Goal: Task Accomplishment & Management: Use online tool/utility

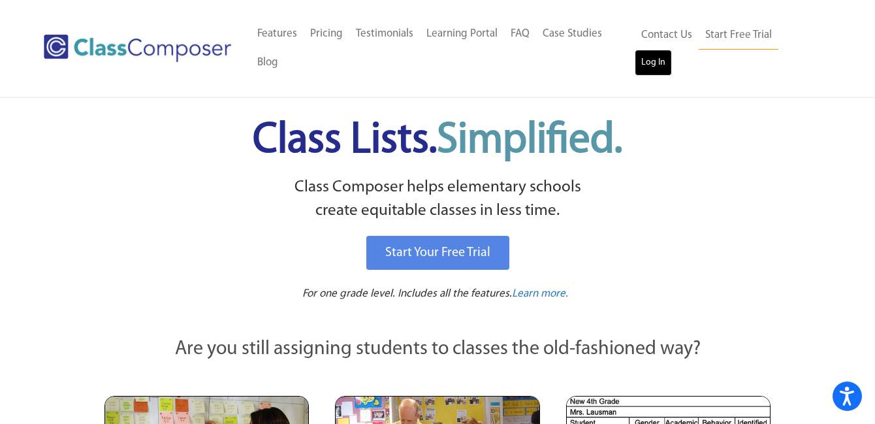
click at [672, 50] on link "Log In" at bounding box center [653, 63] width 37 height 26
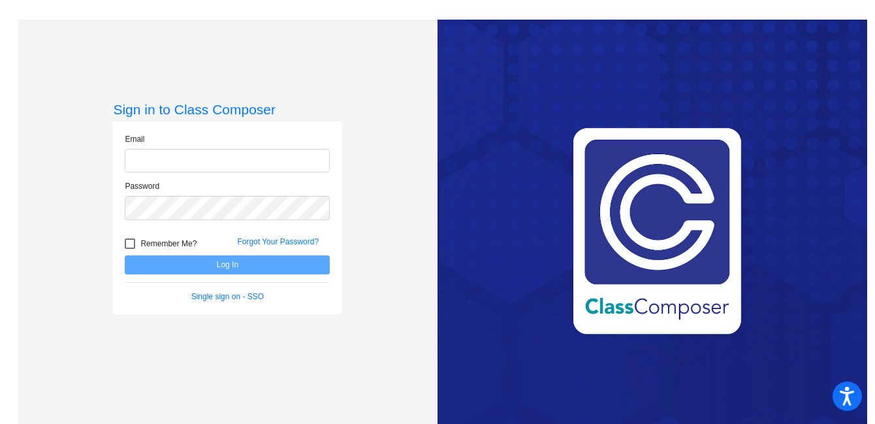
type input "[PERSON_NAME][EMAIL_ADDRESS][DOMAIN_NAME]"
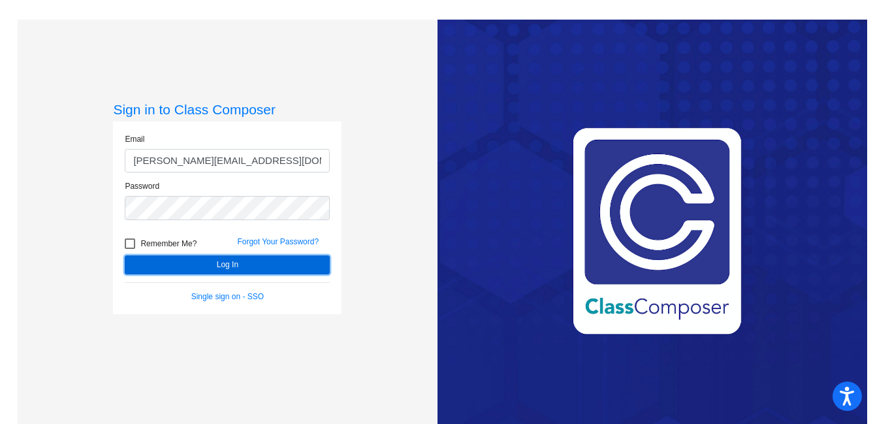
click at [212, 262] on button "Log In" at bounding box center [227, 264] width 205 height 19
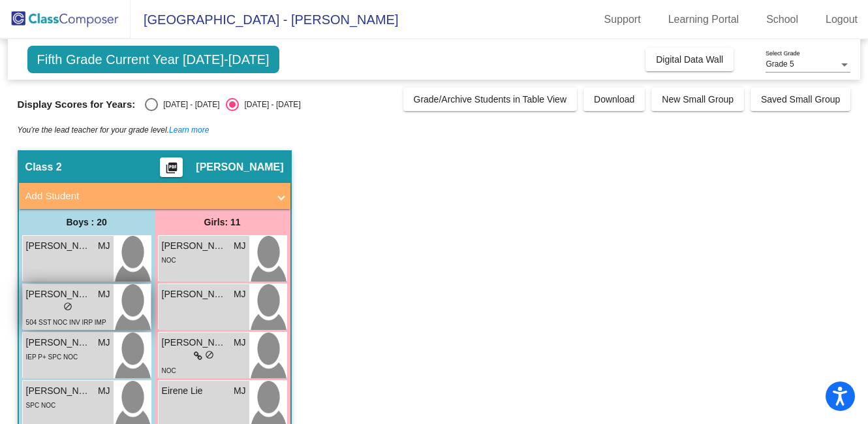
click at [74, 308] on div "lock do_not_disturb_alt" at bounding box center [68, 308] width 84 height 14
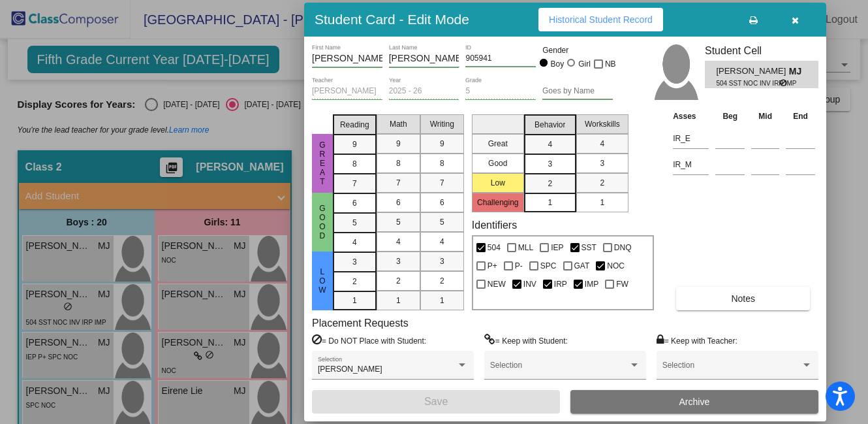
click at [698, 252] on div "Asses Beg Mid End IR_E IR_M Notes" at bounding box center [744, 209] width 149 height 201
click at [733, 298] on span "Notes" at bounding box center [743, 298] width 24 height 10
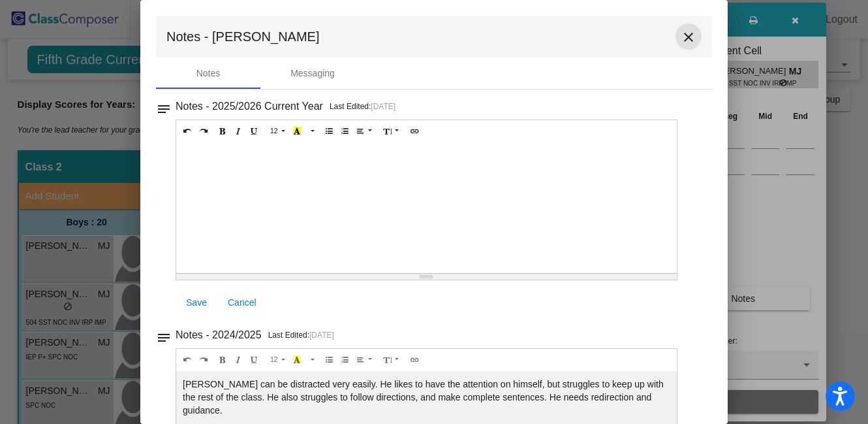
click at [682, 39] on mat-icon "close" at bounding box center [689, 37] width 16 height 16
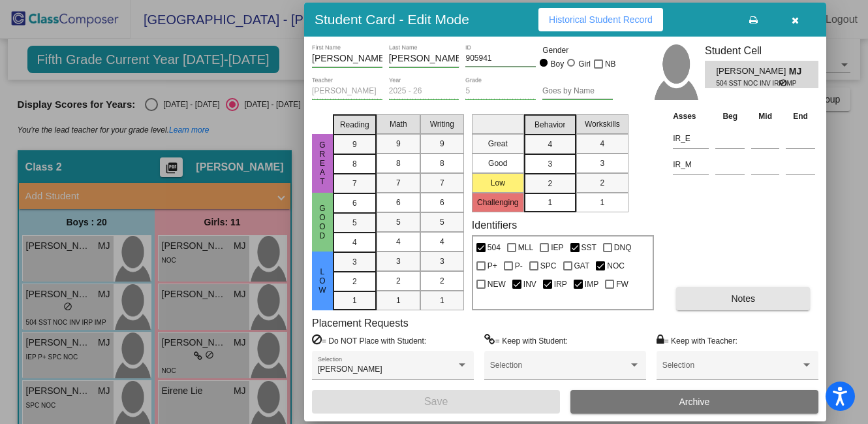
click at [729, 299] on button "Notes" at bounding box center [743, 299] width 134 height 24
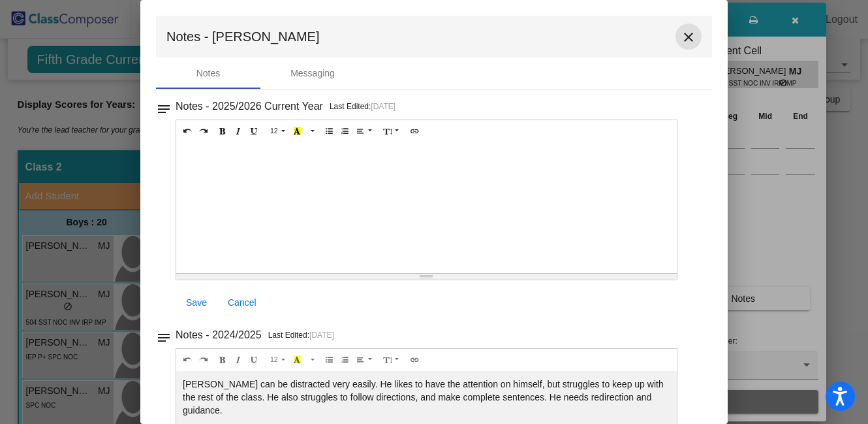
click at [686, 39] on mat-icon "close" at bounding box center [689, 37] width 16 height 16
